Goal: Task Accomplishment & Management: Use online tool/utility

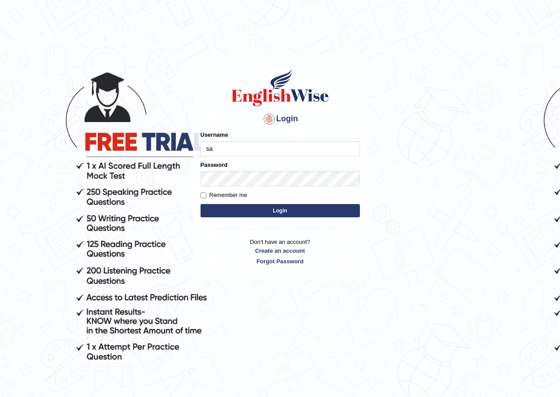
type input "sarugurung_parramatta"
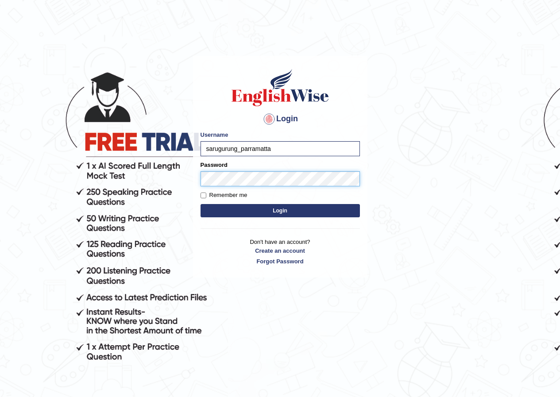
click at [200, 204] on button "Login" at bounding box center [279, 210] width 159 height 13
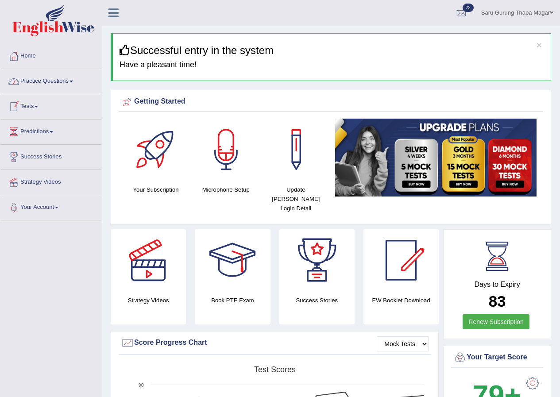
click at [30, 109] on link "Tests" at bounding box center [50, 105] width 101 height 22
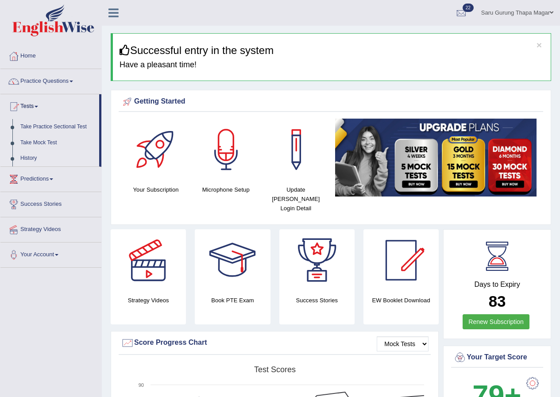
click at [26, 160] on link "History" at bounding box center [57, 158] width 83 height 16
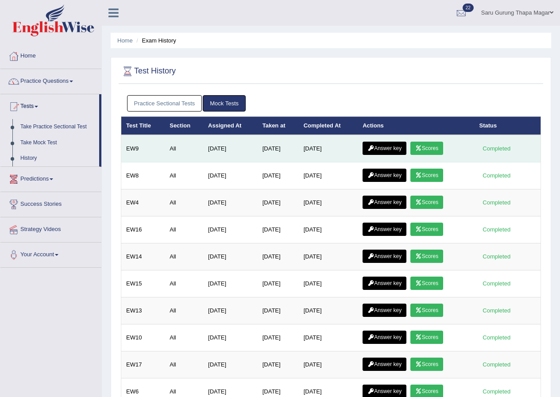
click at [427, 150] on link "Scores" at bounding box center [426, 148] width 33 height 13
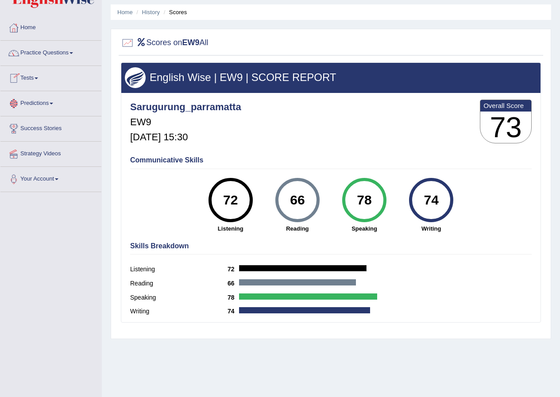
scroll to position [44, 0]
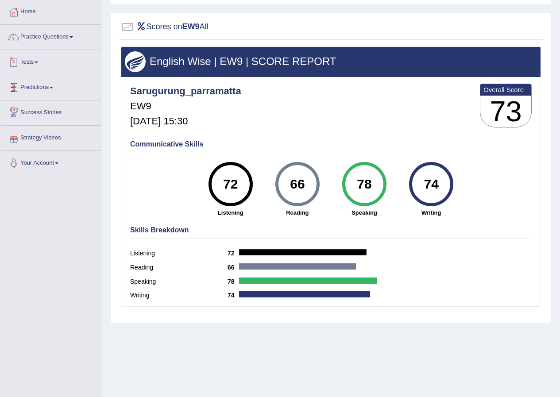
click at [31, 62] on link "Tests" at bounding box center [50, 61] width 101 height 22
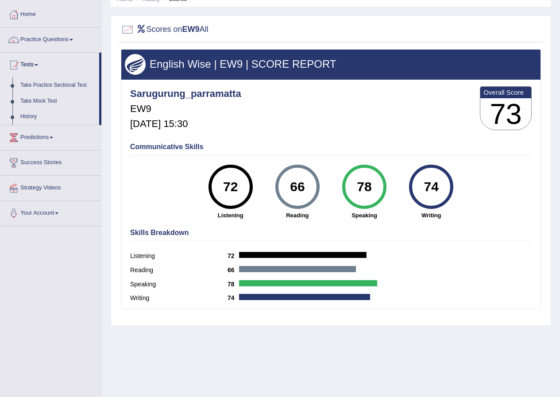
scroll to position [0, 0]
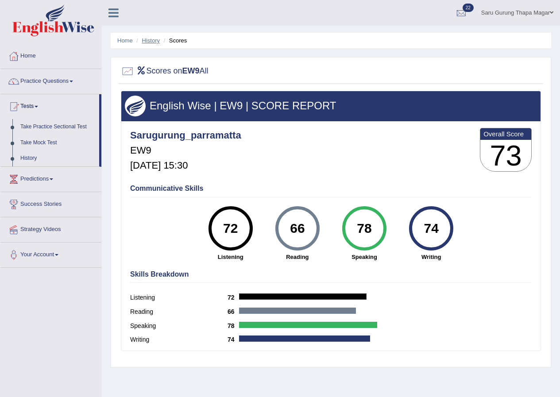
click at [149, 38] on link "History" at bounding box center [151, 40] width 18 height 7
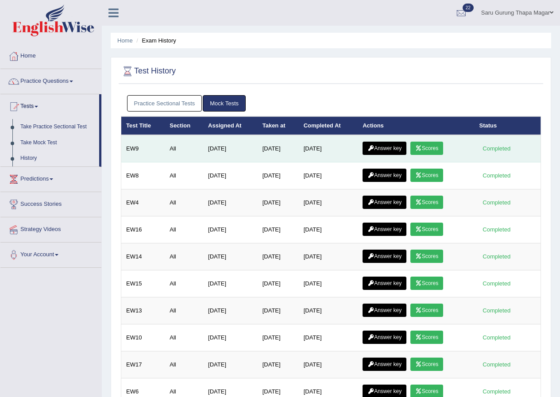
click at [395, 150] on link "Answer key" at bounding box center [384, 148] width 44 height 13
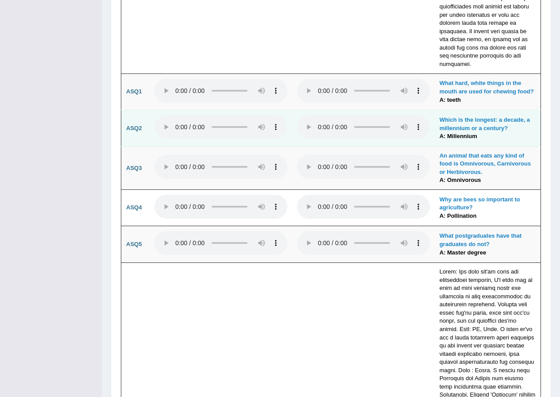
scroll to position [2309, 0]
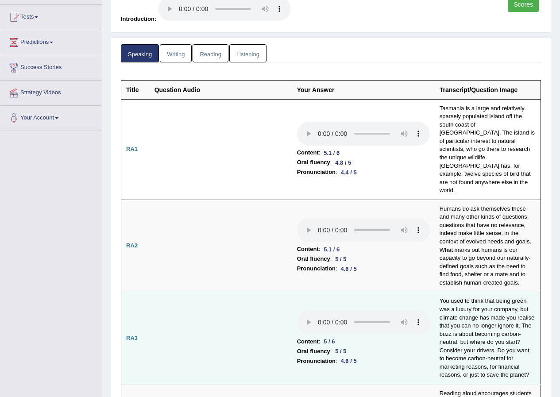
scroll to position [0, 0]
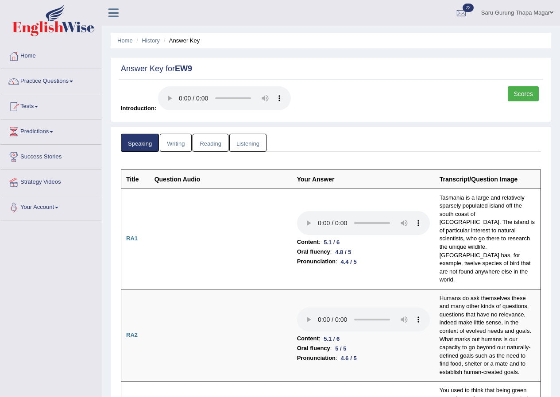
click at [182, 139] on link "Writing" at bounding box center [176, 143] width 32 height 18
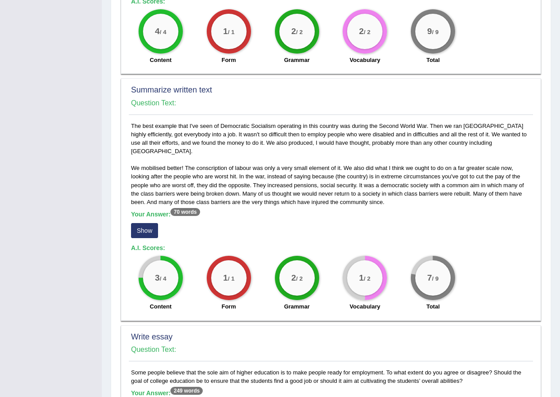
scroll to position [398, 0]
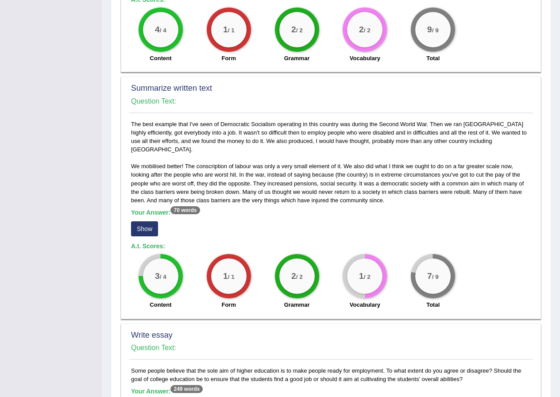
click at [155, 221] on button "Show" at bounding box center [144, 228] width 27 height 15
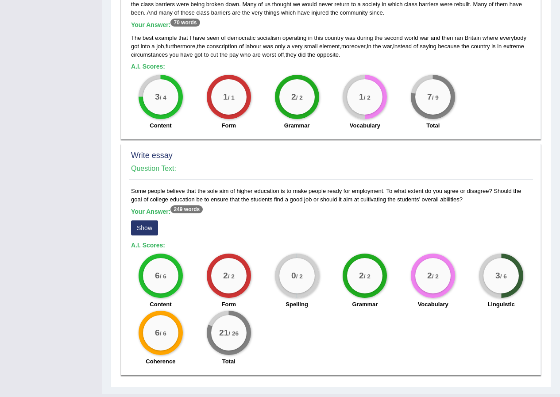
scroll to position [588, 0]
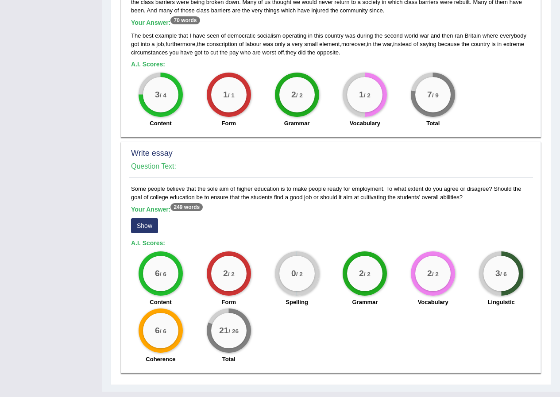
click at [137, 218] on button "Show" at bounding box center [144, 225] width 27 height 15
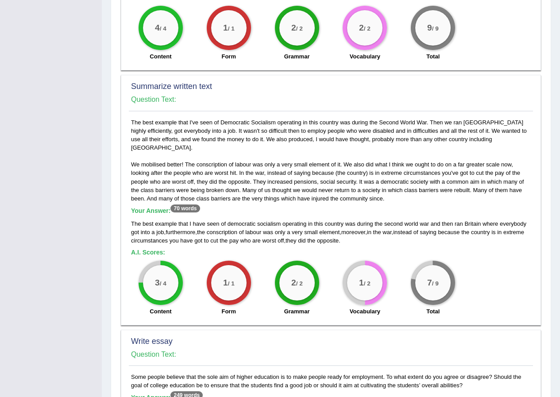
scroll to position [398, 0]
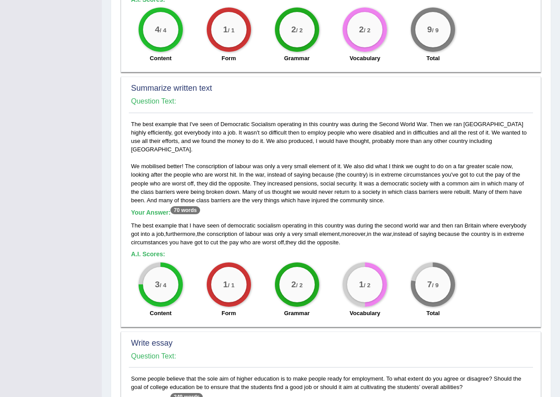
click at [181, 206] on sup "70 words" at bounding box center [184, 210] width 29 height 8
click at [191, 206] on sup "70 words" at bounding box center [184, 210] width 29 height 8
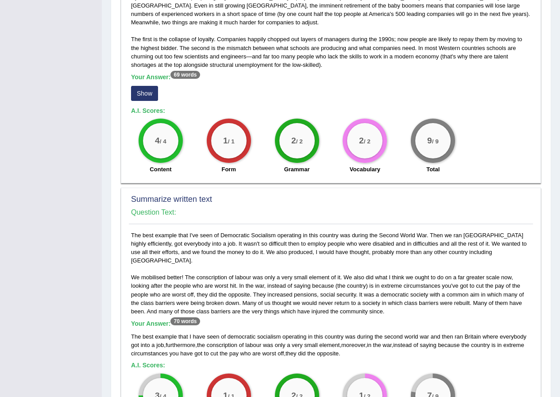
scroll to position [265, 0]
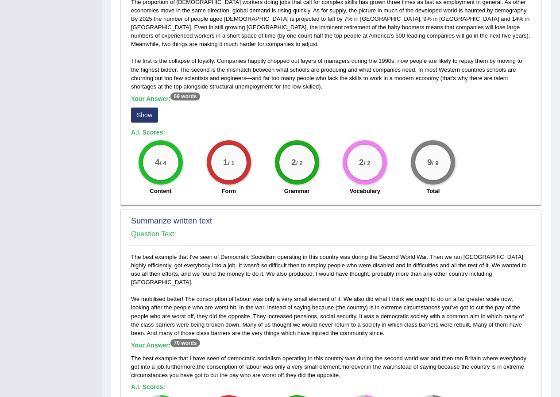
click at [149, 108] on button "Show" at bounding box center [144, 115] width 27 height 15
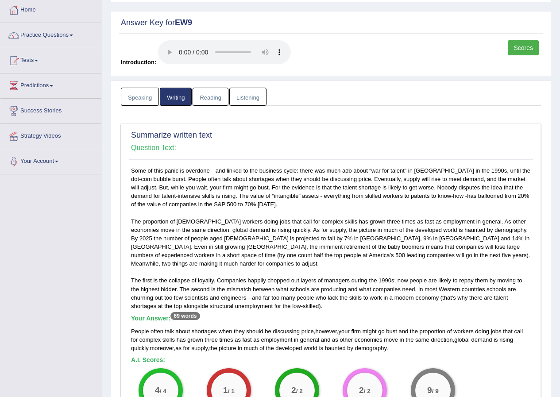
scroll to position [0, 0]
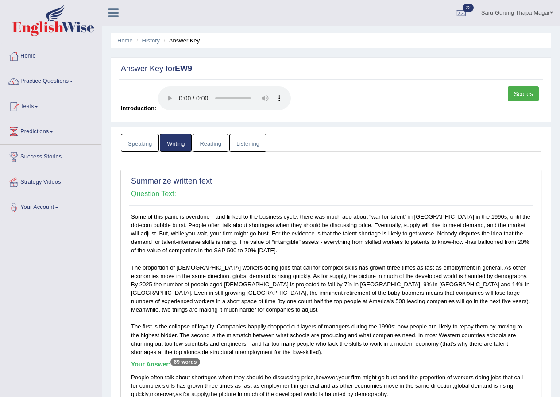
click at [220, 139] on link "Reading" at bounding box center [209, 143] width 35 height 18
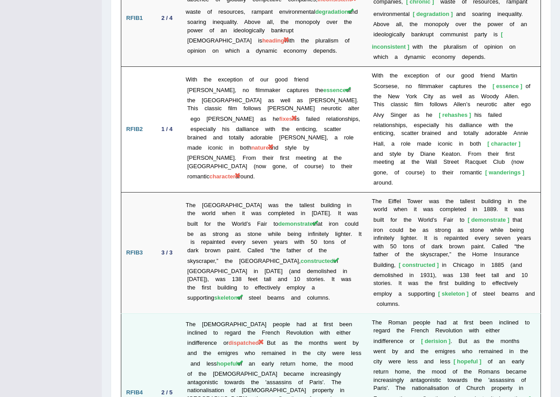
scroll to position [1637, 0]
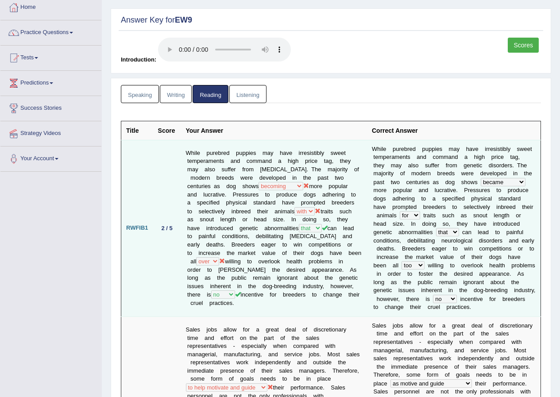
scroll to position [0, 0]
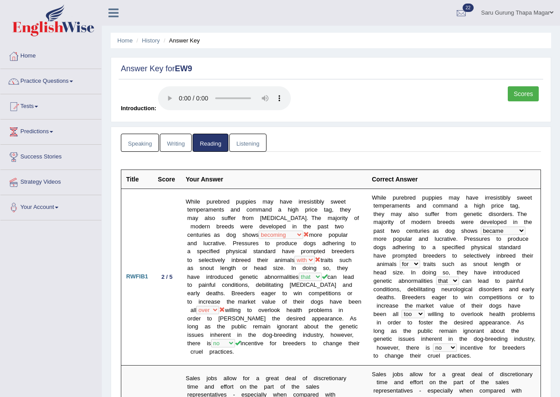
click at [249, 146] on link "Listening" at bounding box center [247, 143] width 37 height 18
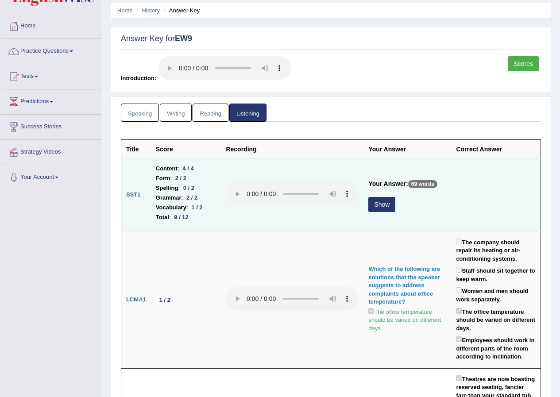
scroll to position [44, 0]
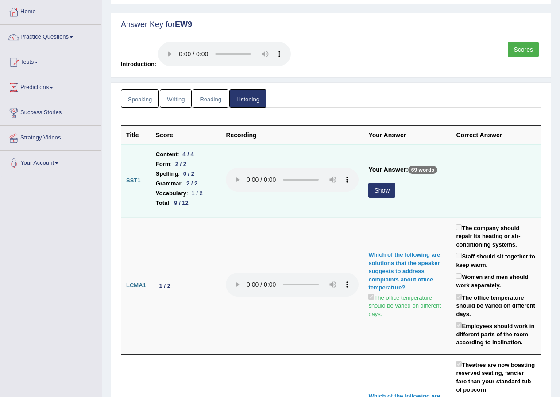
click at [379, 191] on button "Show" at bounding box center [381, 190] width 27 height 15
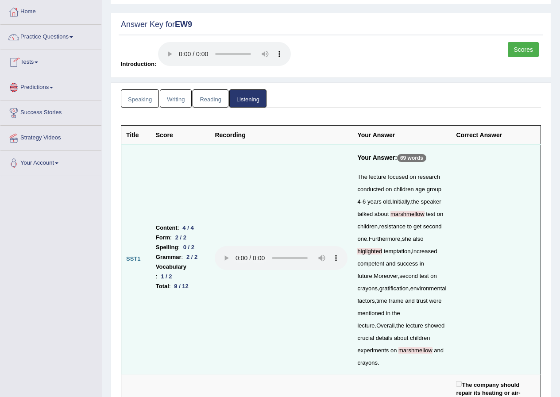
click at [31, 62] on link "Tests" at bounding box center [50, 61] width 101 height 22
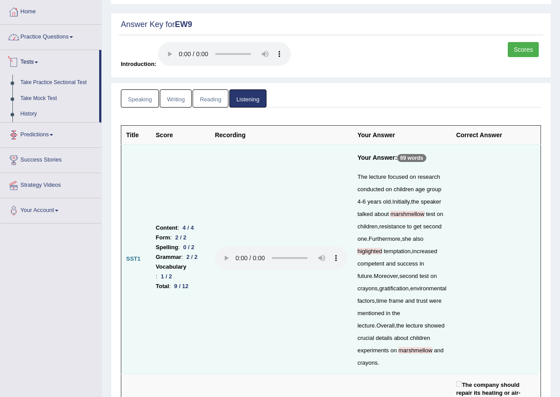
click at [50, 37] on link "Practice Questions" at bounding box center [50, 36] width 101 height 22
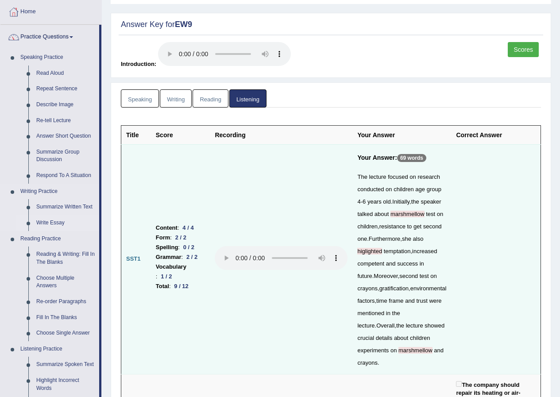
click at [62, 222] on link "Write Essay" at bounding box center [65, 223] width 67 height 16
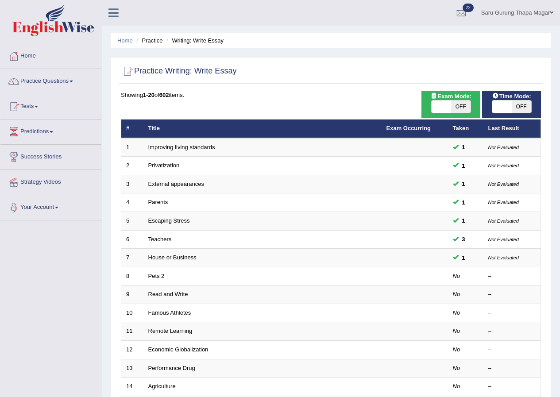
click at [451, 106] on span "OFF" at bounding box center [460, 106] width 19 height 12
checkbox input "true"
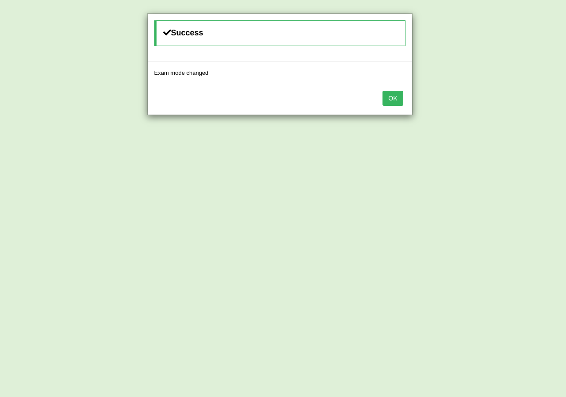
click at [392, 101] on button "OK" at bounding box center [393, 98] width 20 height 15
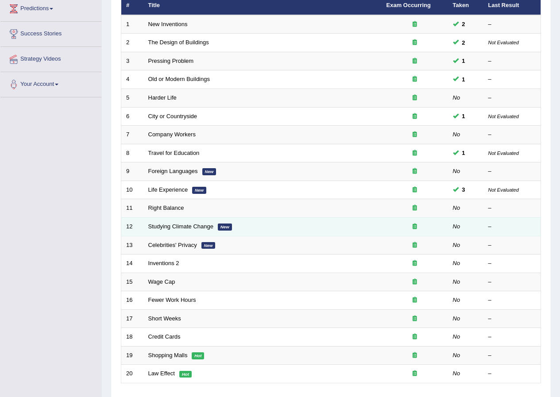
scroll to position [108, 0]
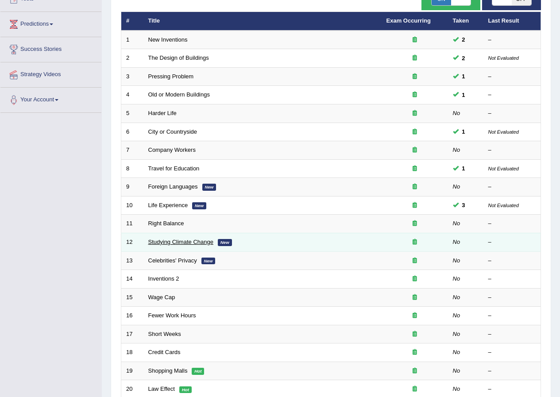
click at [183, 242] on link "Studying Climate Change" at bounding box center [180, 241] width 65 height 7
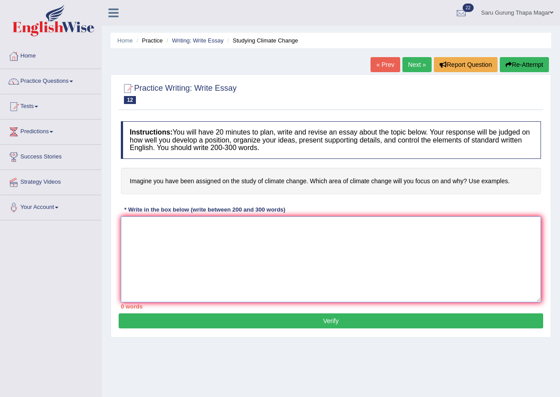
click at [261, 256] on textarea at bounding box center [331, 259] width 420 height 86
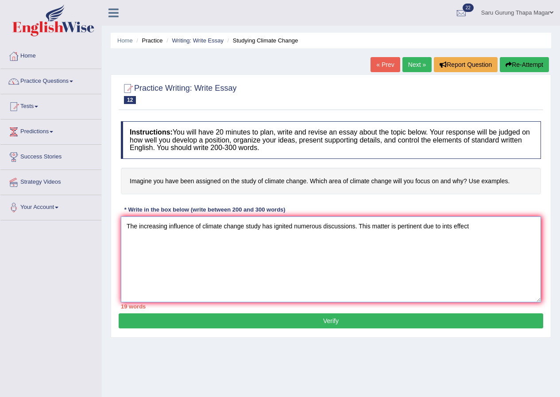
drag, startPoint x: 515, startPoint y: 221, endPoint x: 431, endPoint y: 237, distance: 86.0
click at [431, 237] on textarea "The increasing influence of climate change study has ignited numerous discussio…" at bounding box center [331, 259] width 420 height 86
click at [445, 230] on textarea "The increasing influence of climate change study has ignited numerous discussio…" at bounding box center [331, 259] width 420 height 86
click at [448, 228] on textarea "The increasing influence of climate change study has ignited numerous discussio…" at bounding box center [331, 259] width 420 height 86
click at [471, 230] on textarea "The increasing influence of climate change study has ignited numerous discussio…" at bounding box center [331, 259] width 420 height 86
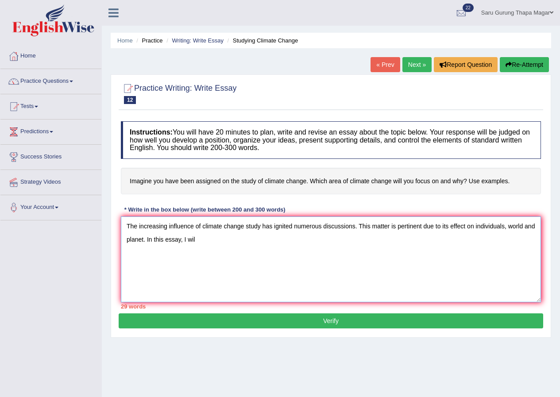
type textarea "The increasing influence of climate change study has ignited numerous discussio…"
